Goal: Information Seeking & Learning: Learn about a topic

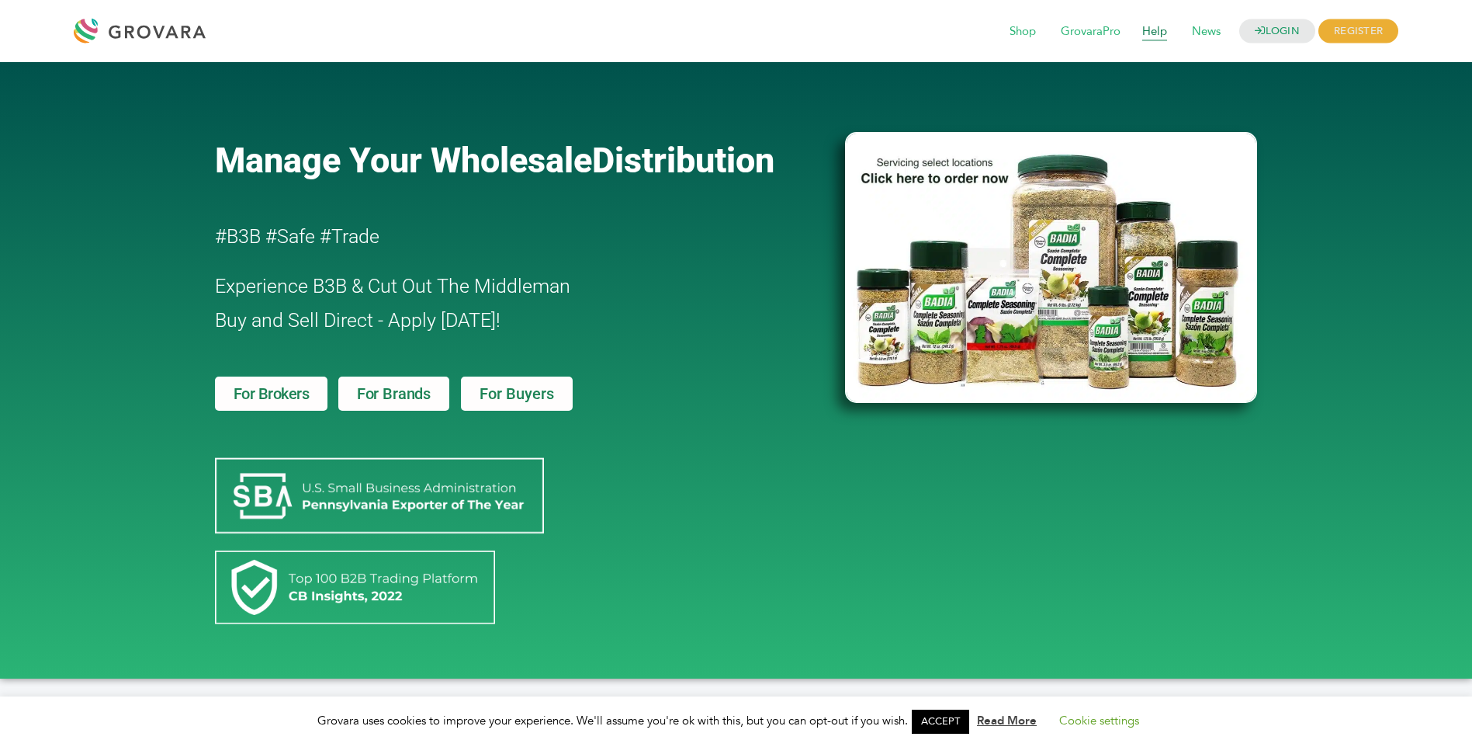
click at [1151, 34] on span "Help" at bounding box center [1155, 31] width 47 height 29
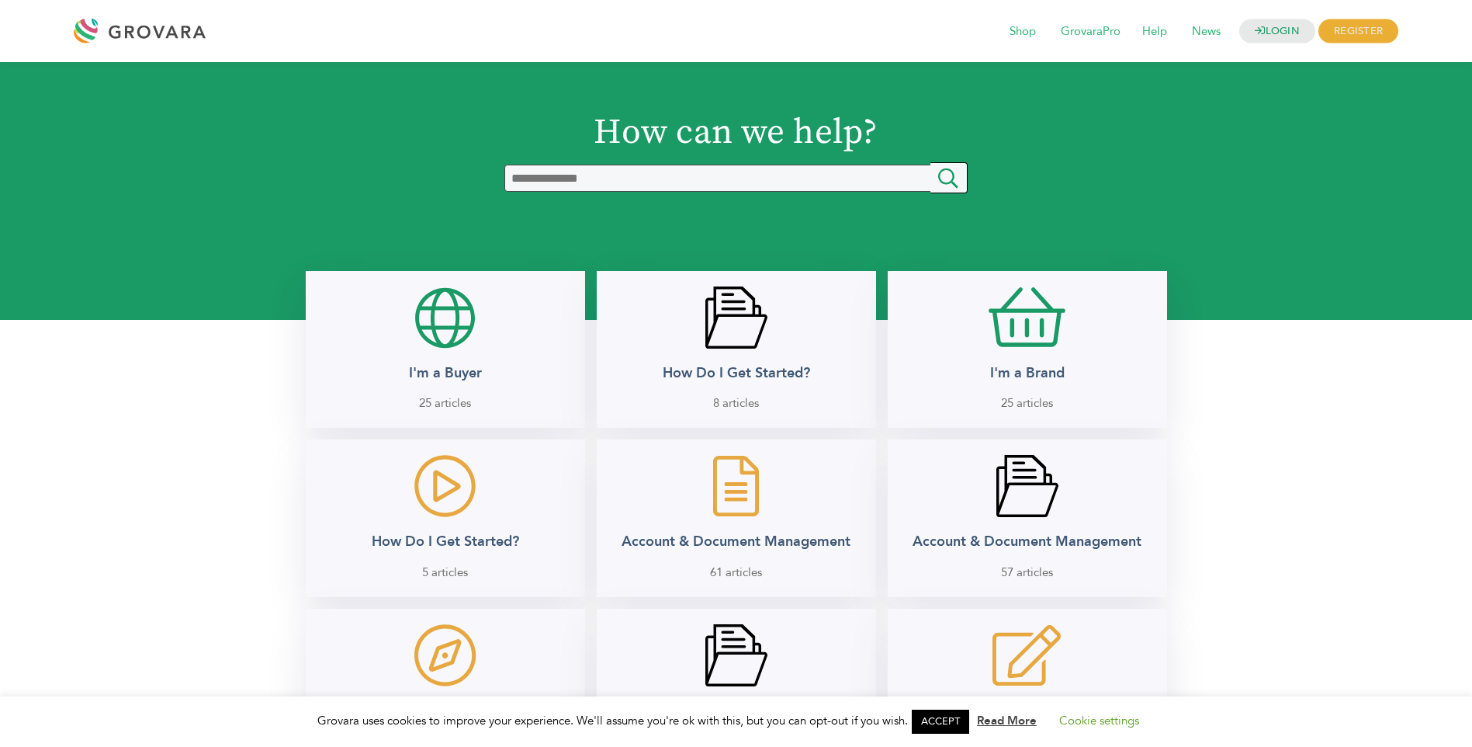
scroll to position [653, 0]
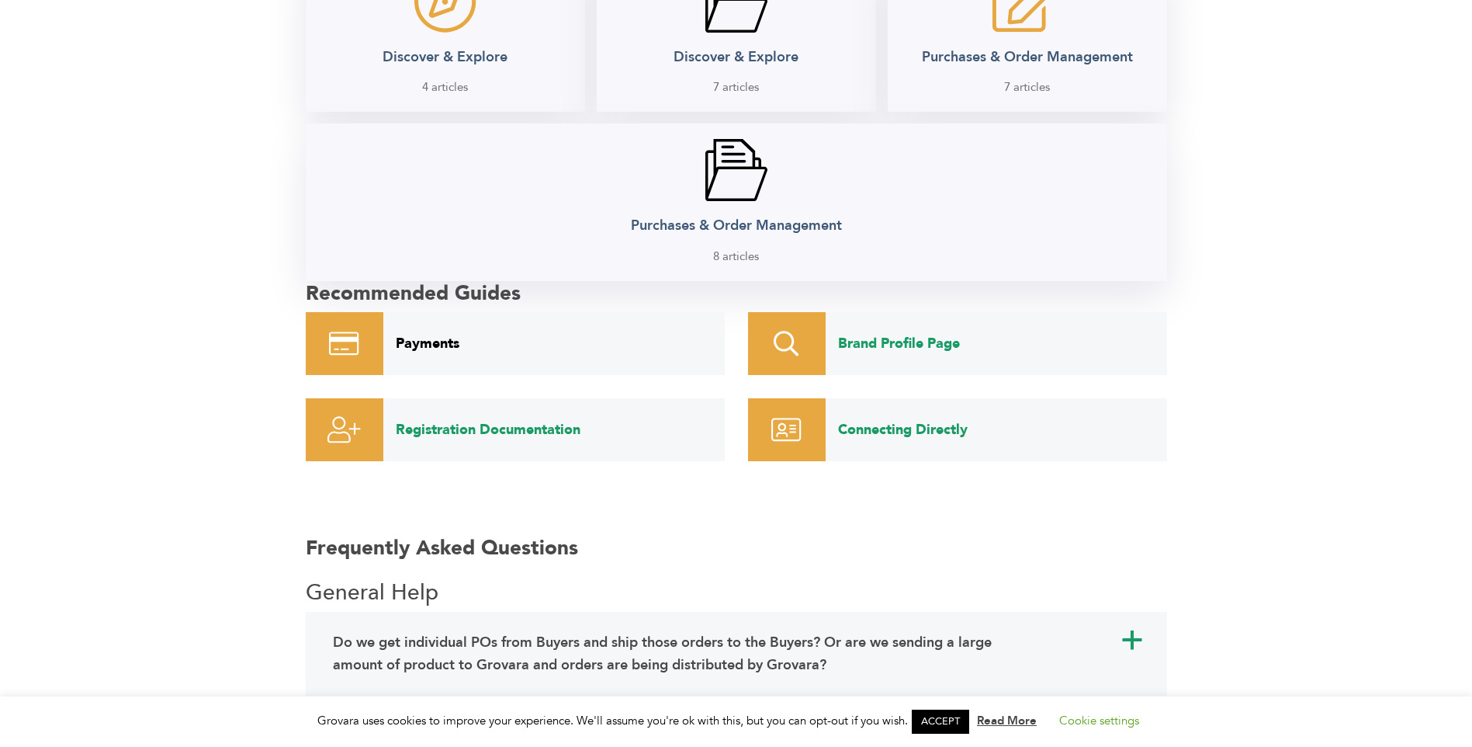
click at [429, 346] on link "Payments" at bounding box center [553, 343] width 341 height 63
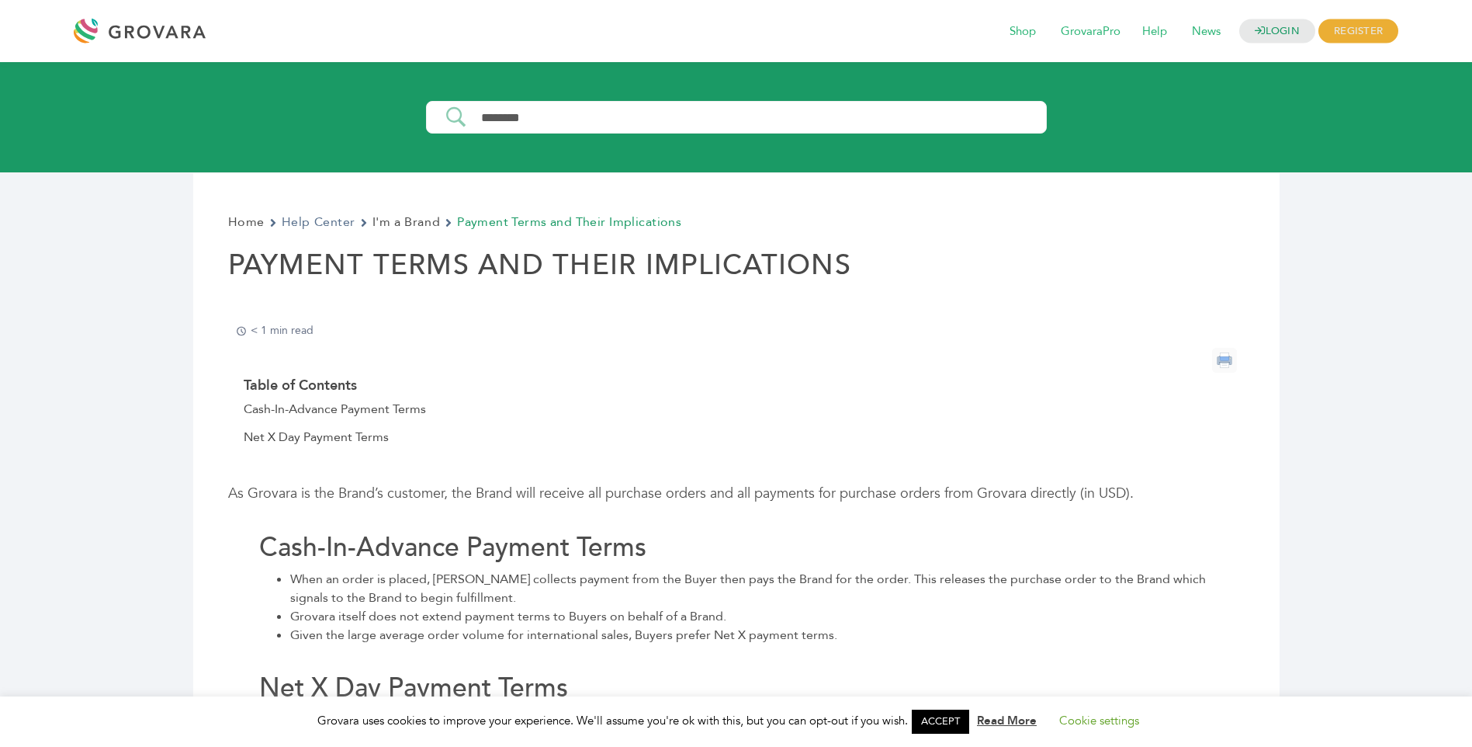
click at [324, 222] on link "Help Center" at bounding box center [319, 222] width 74 height 21
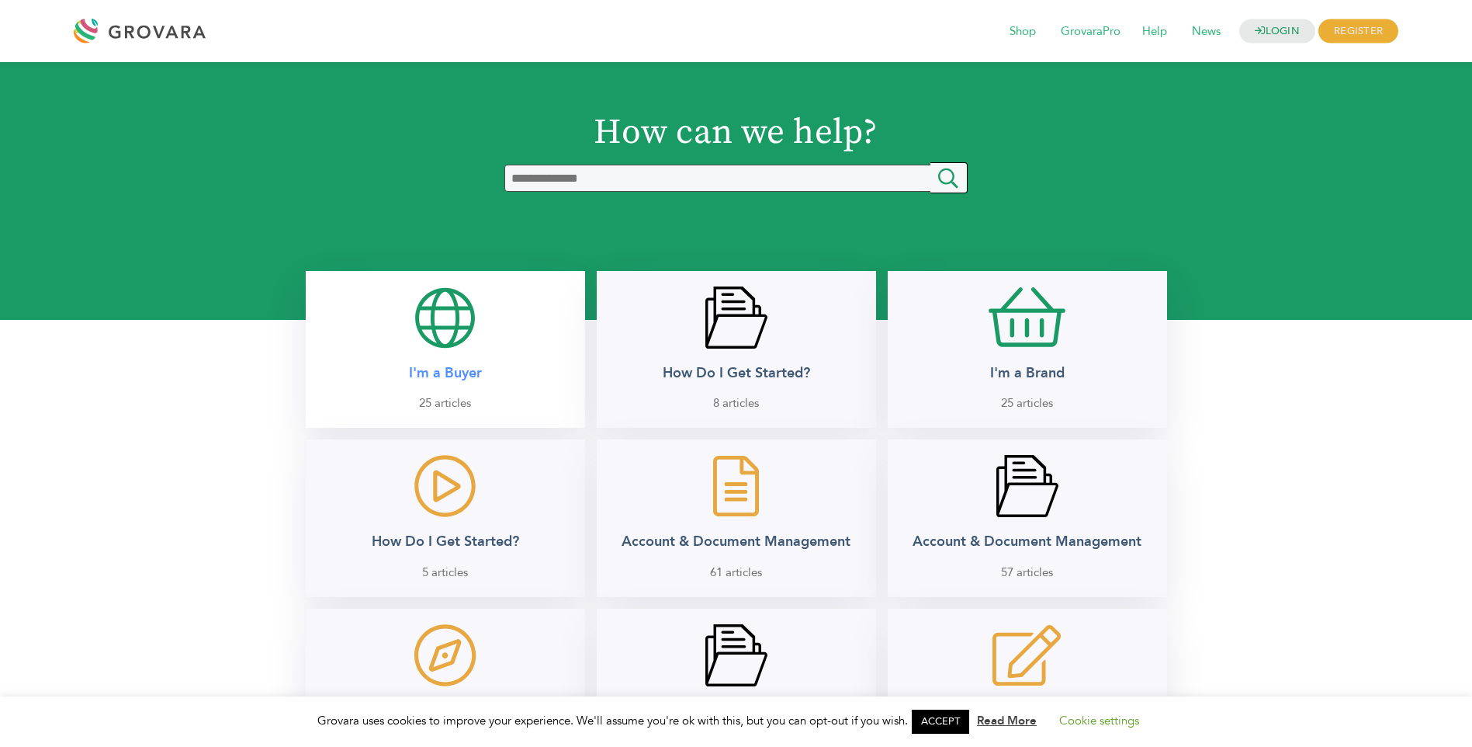
scroll to position [653, 0]
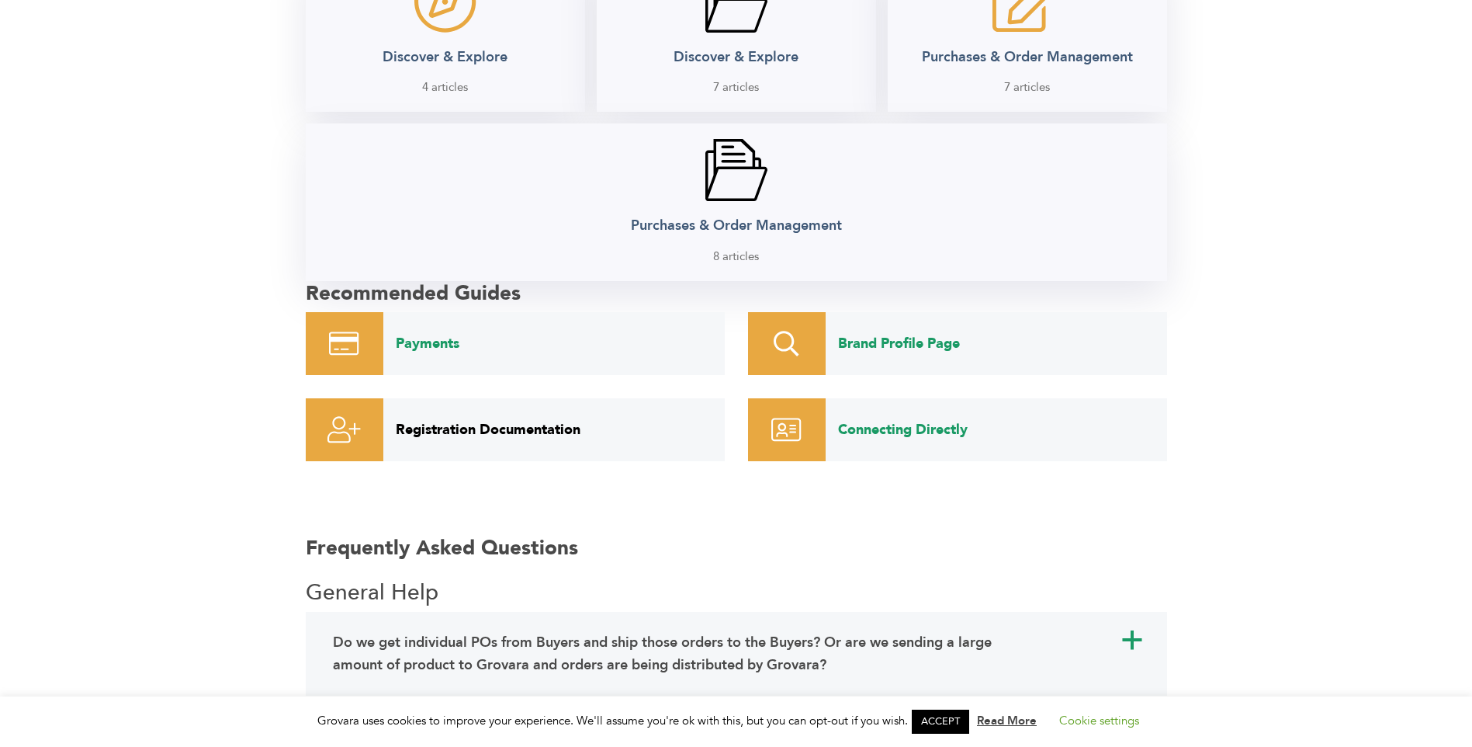
click at [535, 428] on link "Registration Documentation" at bounding box center [553, 429] width 341 height 63
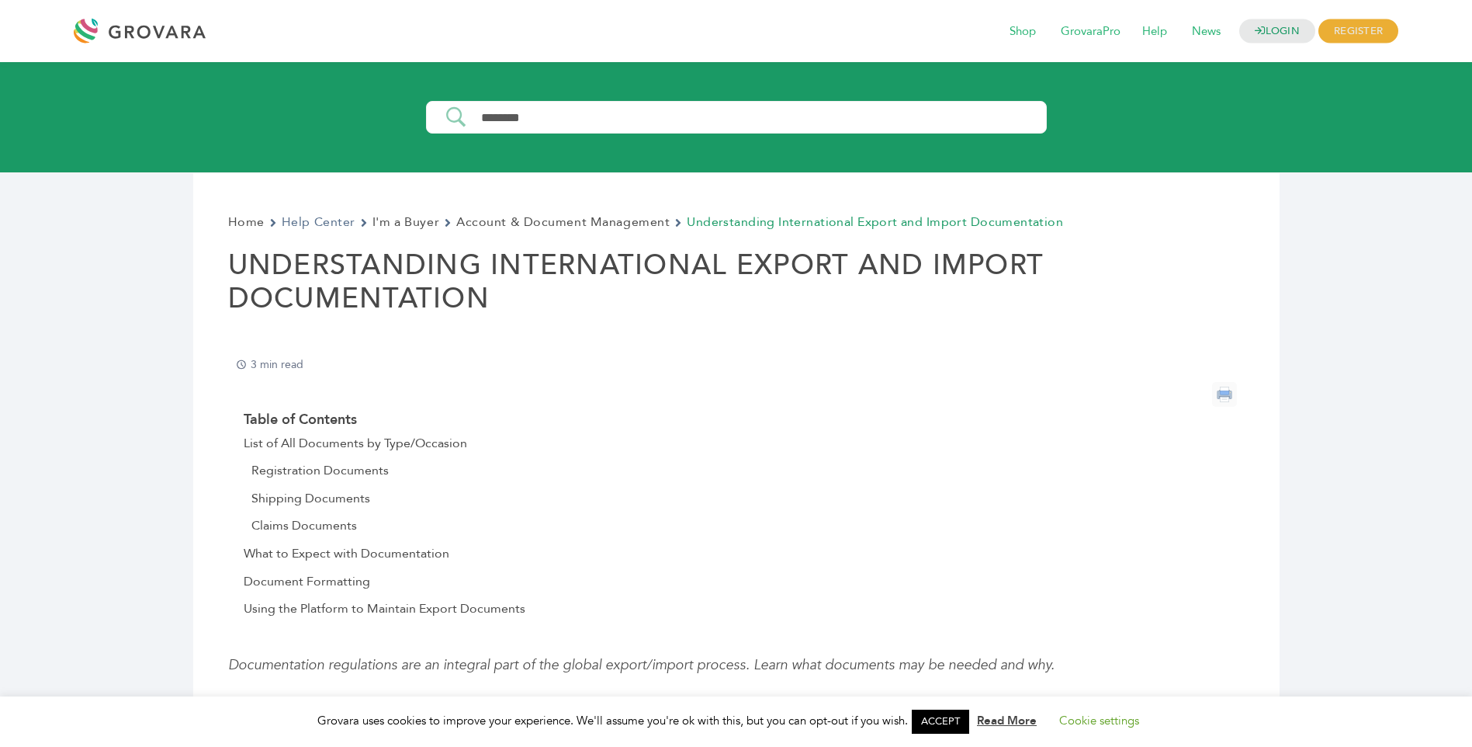
click at [328, 221] on link "Help Center" at bounding box center [319, 222] width 74 height 21
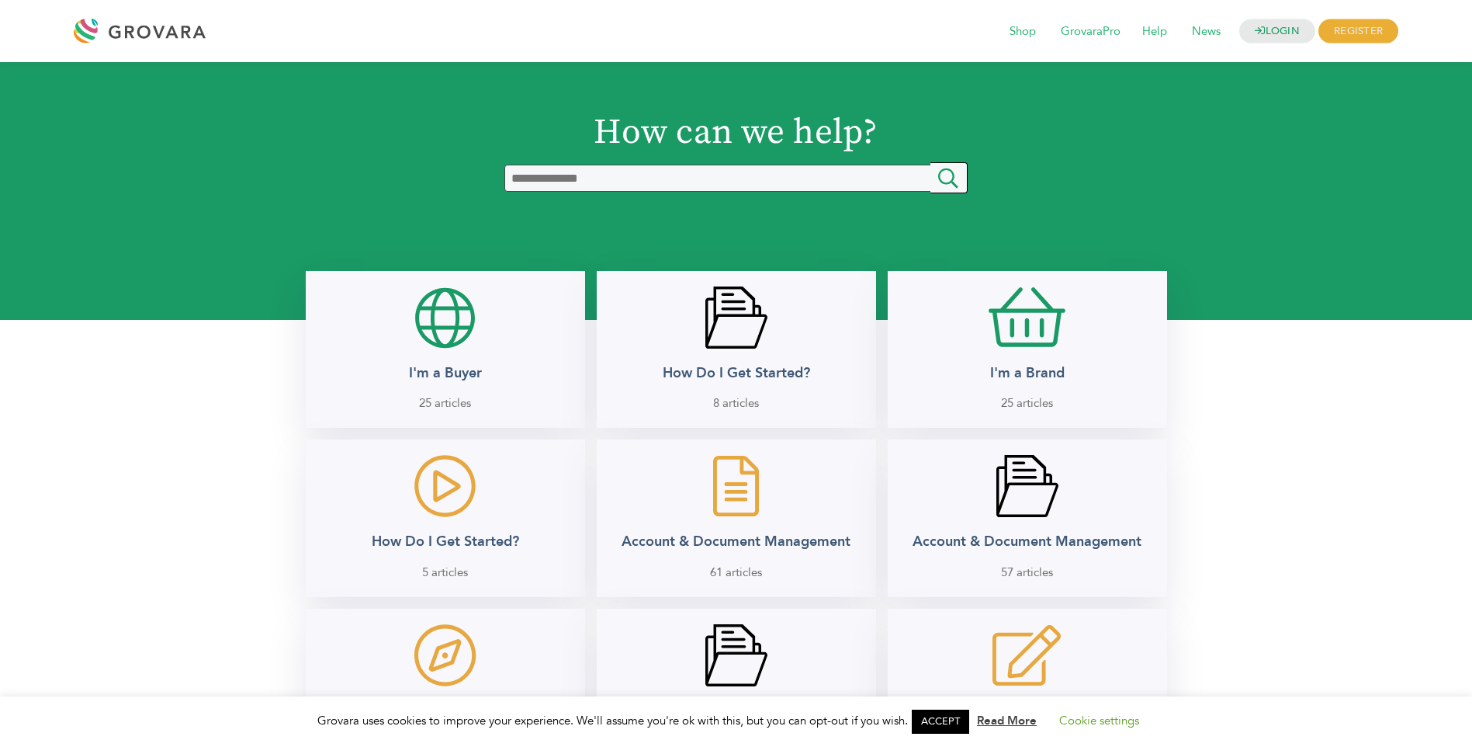
scroll to position [653, 0]
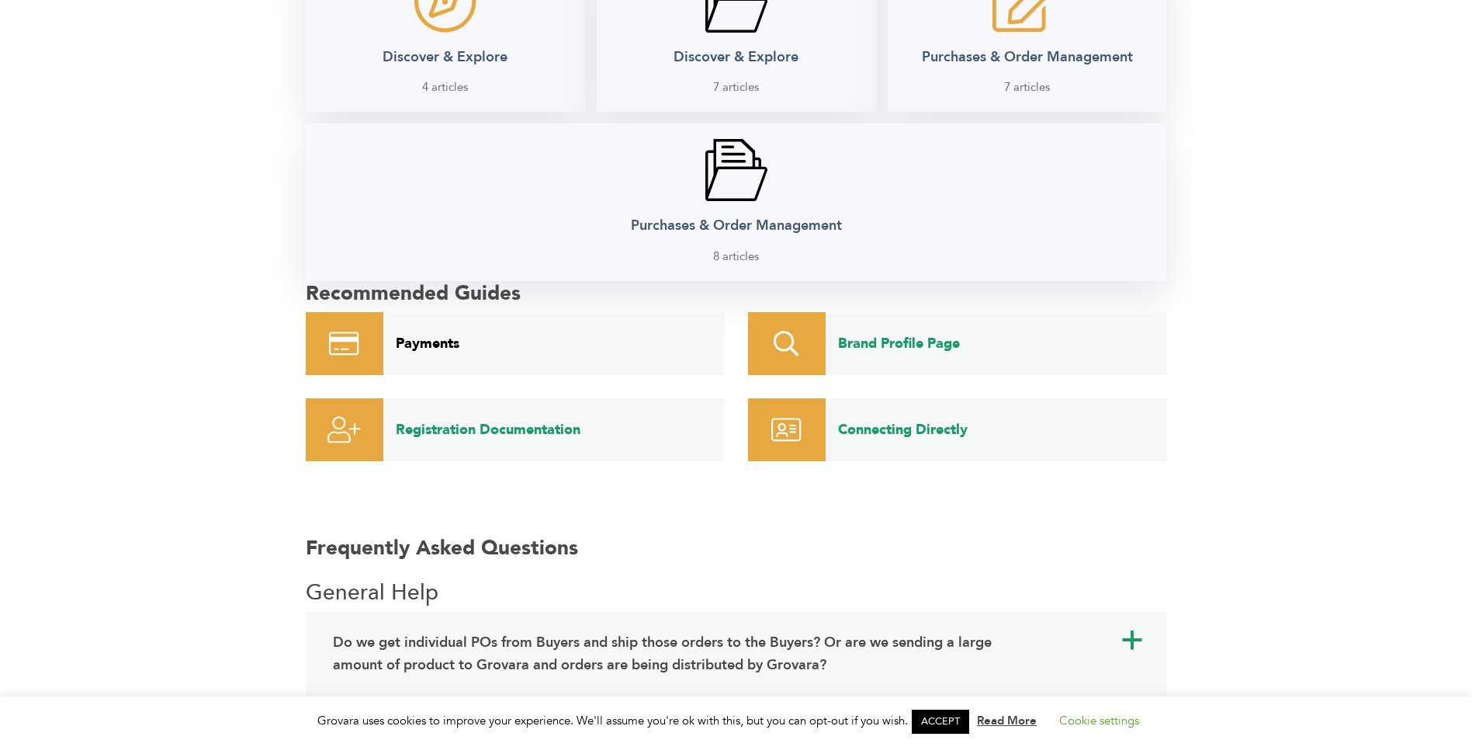
click at [425, 343] on link "Payments" at bounding box center [553, 343] width 341 height 63
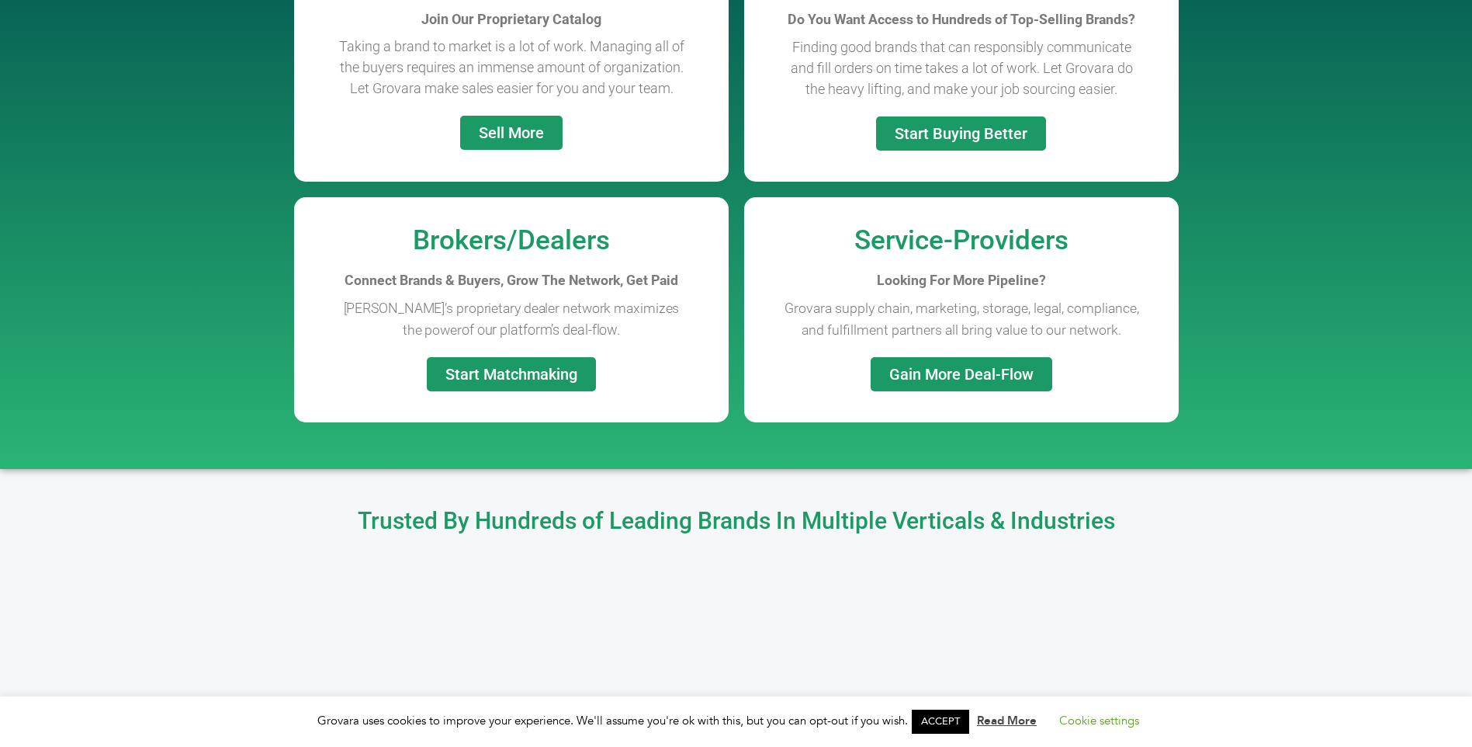
scroll to position [653, 0]
